Goal: Use online tool/utility

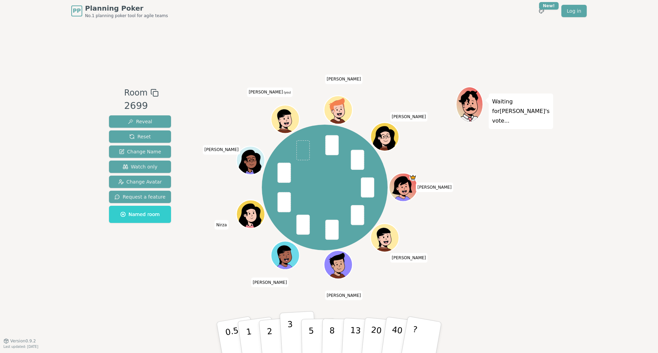
click at [295, 338] on button "3" at bounding box center [298, 337] width 37 height 53
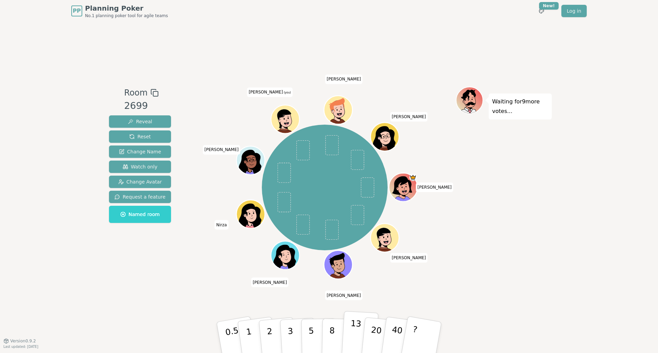
click at [353, 329] on p "13" at bounding box center [355, 338] width 13 height 38
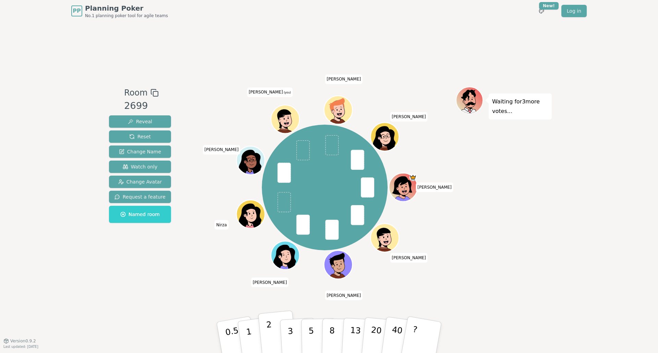
click at [271, 335] on p "2" at bounding box center [270, 338] width 9 height 37
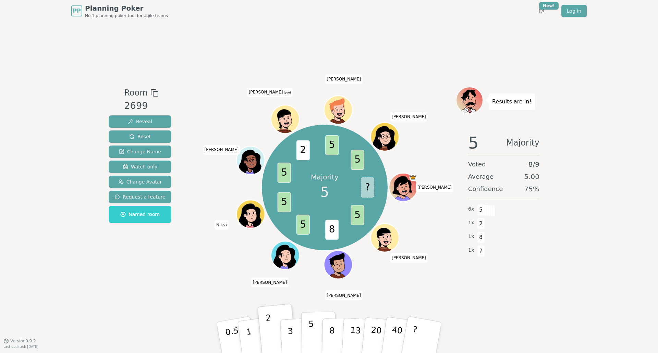
click at [310, 338] on p "5" at bounding box center [311, 337] width 6 height 37
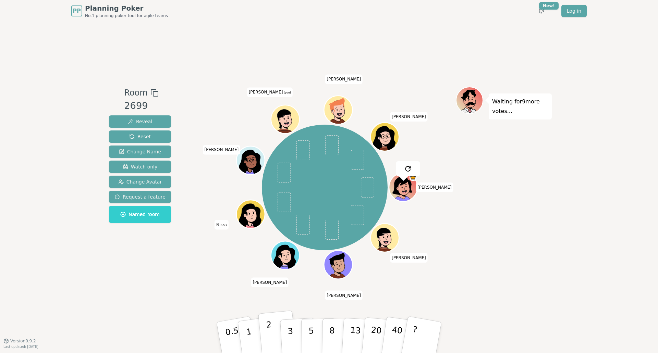
click at [271, 338] on p "2" at bounding box center [270, 338] width 9 height 37
click at [316, 339] on button "5" at bounding box center [318, 338] width 35 height 52
